Goal: Transaction & Acquisition: Purchase product/service

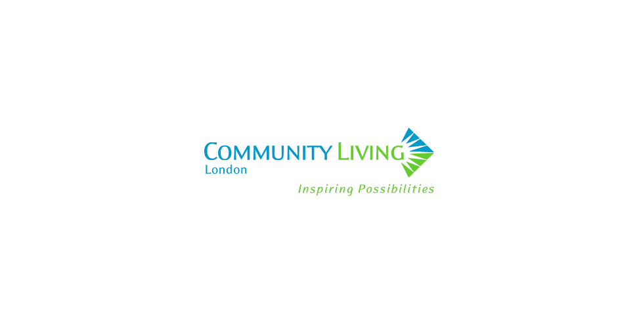
click at [271, 144] on img at bounding box center [320, 162] width 257 height 324
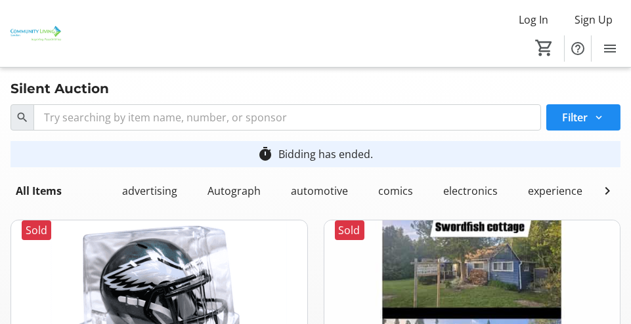
click at [46, 29] on img at bounding box center [36, 33] width 56 height 56
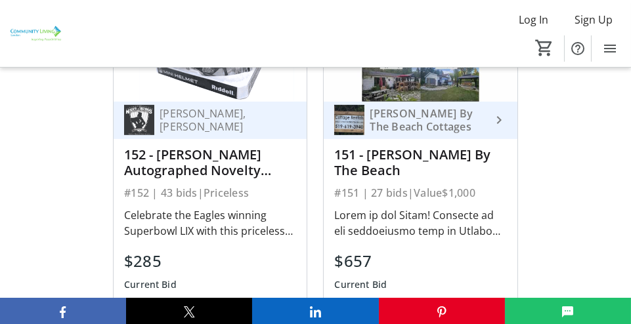
scroll to position [1511, 0]
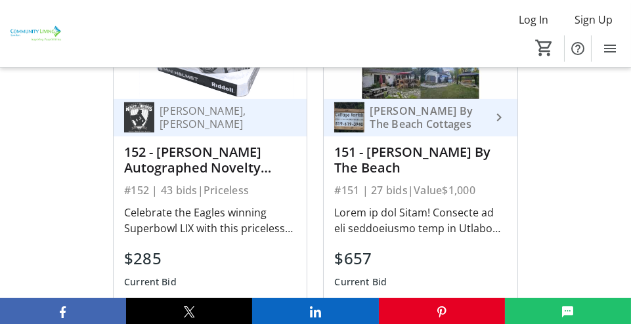
click at [359, 223] on div at bounding box center [420, 221] width 172 height 32
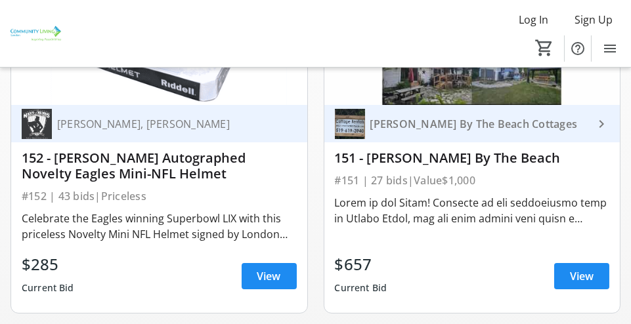
scroll to position [328, 0]
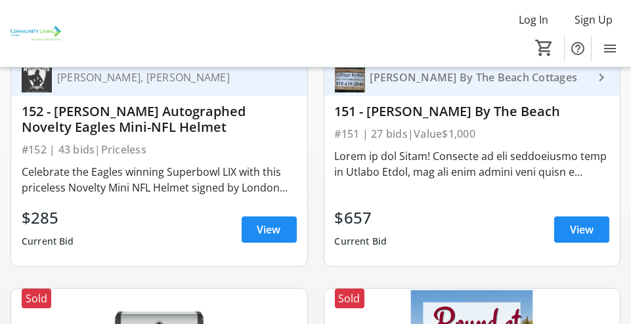
click at [599, 85] on mat-icon "keyboard_arrow_right" at bounding box center [602, 78] width 16 height 16
click at [585, 236] on span "View" at bounding box center [582, 230] width 24 height 16
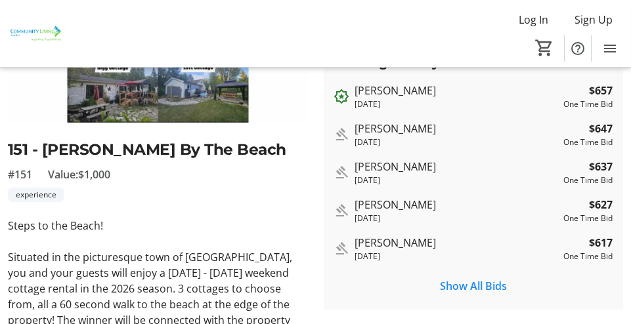
scroll to position [197, 0]
